Goal: Information Seeking & Learning: Learn about a topic

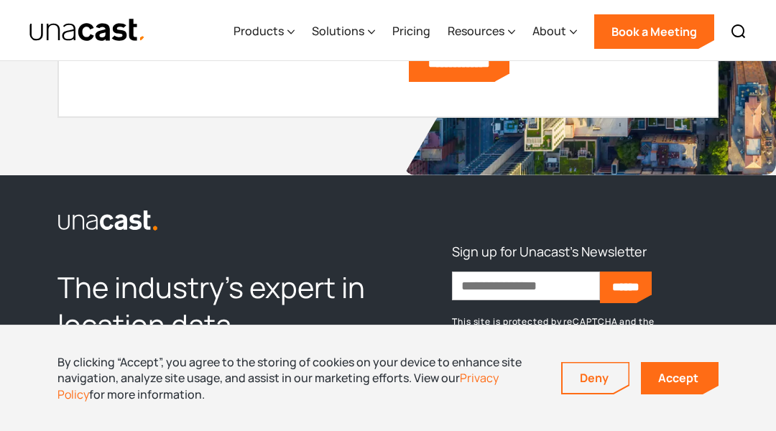
scroll to position [4606, 0]
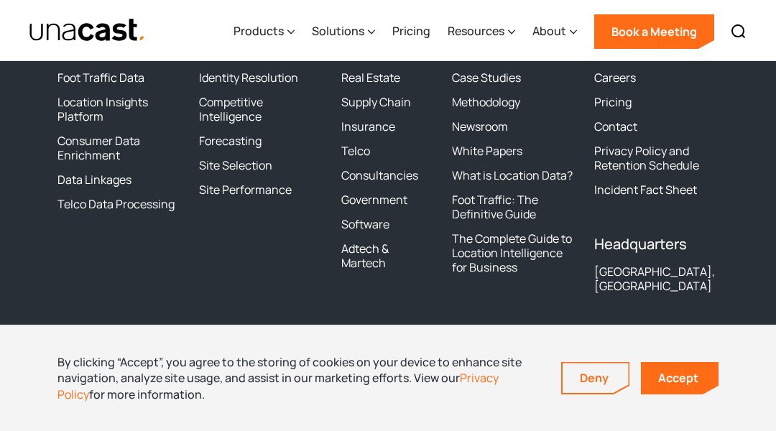
scroll to position [4605, 0]
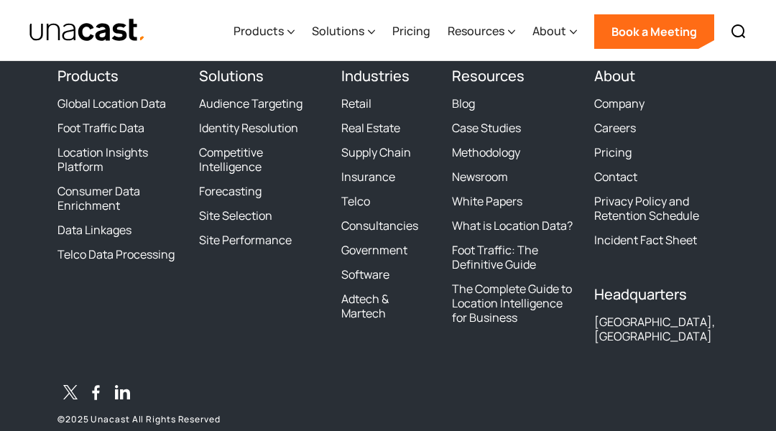
scroll to position [3181, 0]
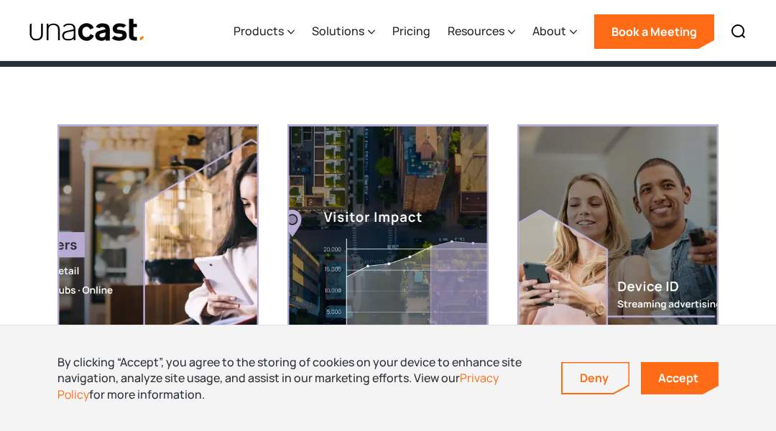
scroll to position [2013, 0]
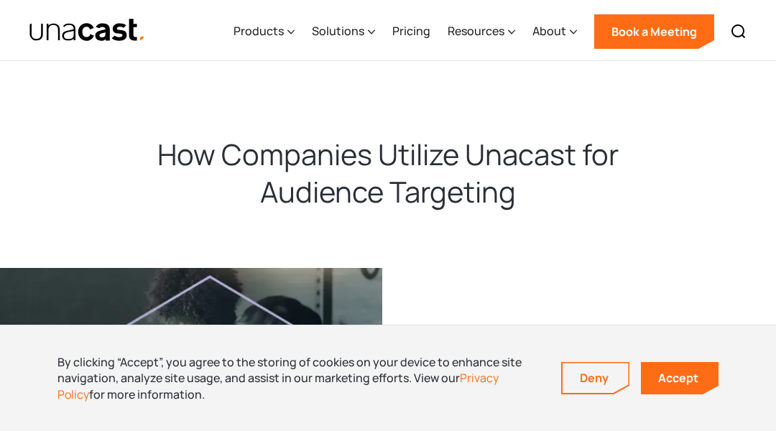
scroll to position [862, 0]
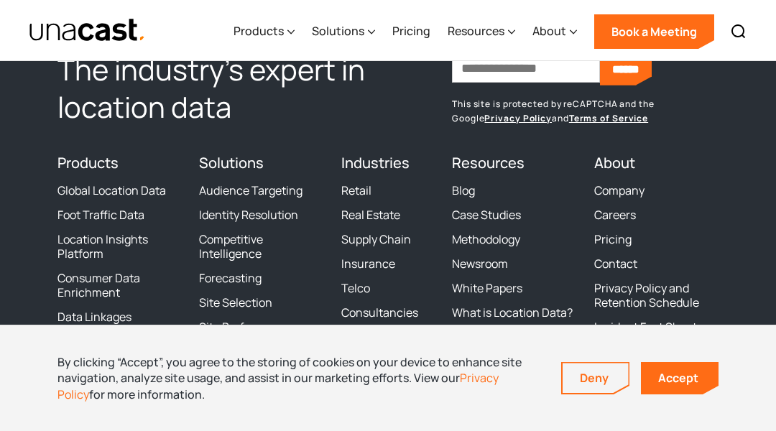
scroll to position [5325, 0]
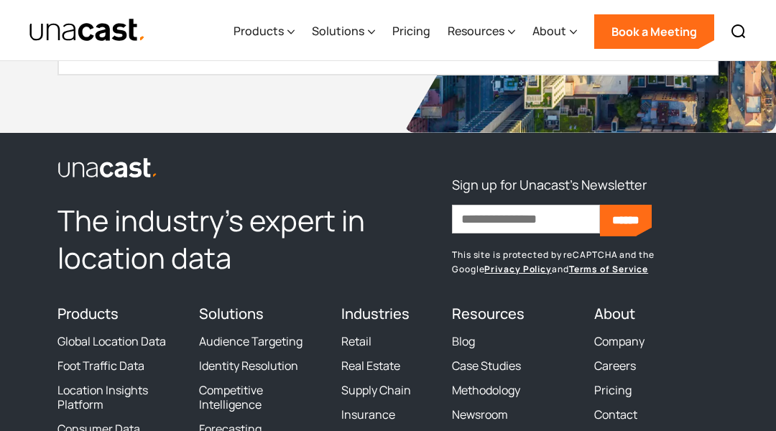
scroll to position [3684, 0]
